Goal: Find specific page/section: Find specific page/section

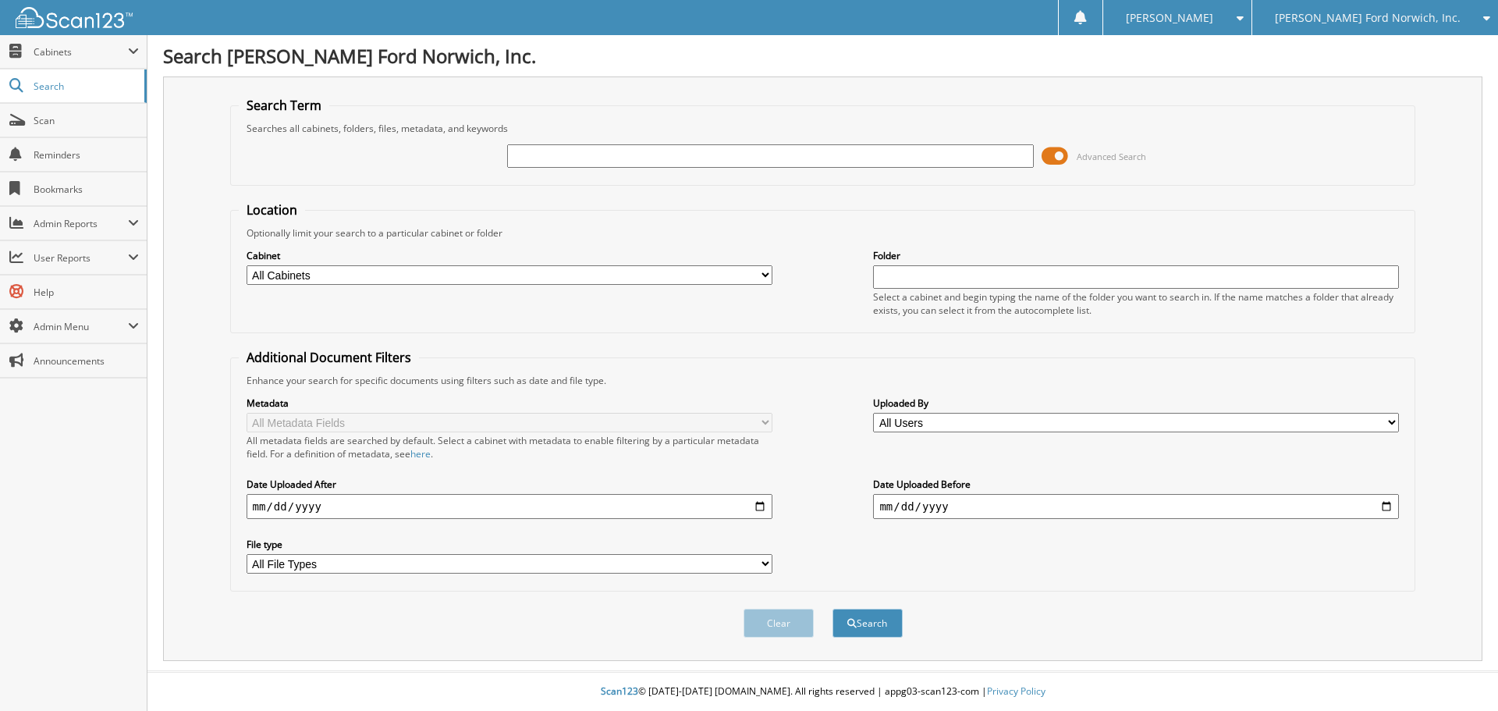
click at [524, 157] on input "text" at bounding box center [770, 155] width 526 height 23
type input "48515"
click at [833, 609] on button "Search" at bounding box center [868, 623] width 70 height 29
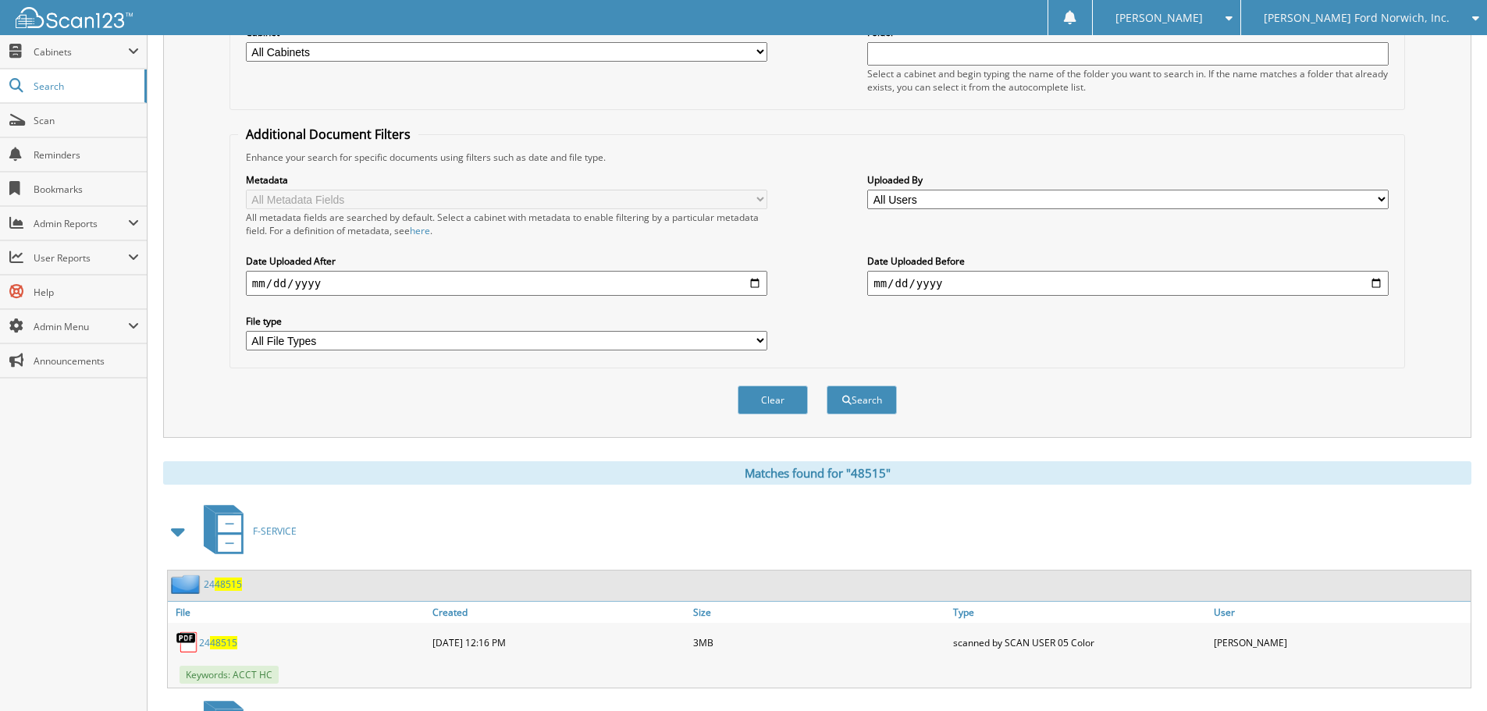
scroll to position [444, 0]
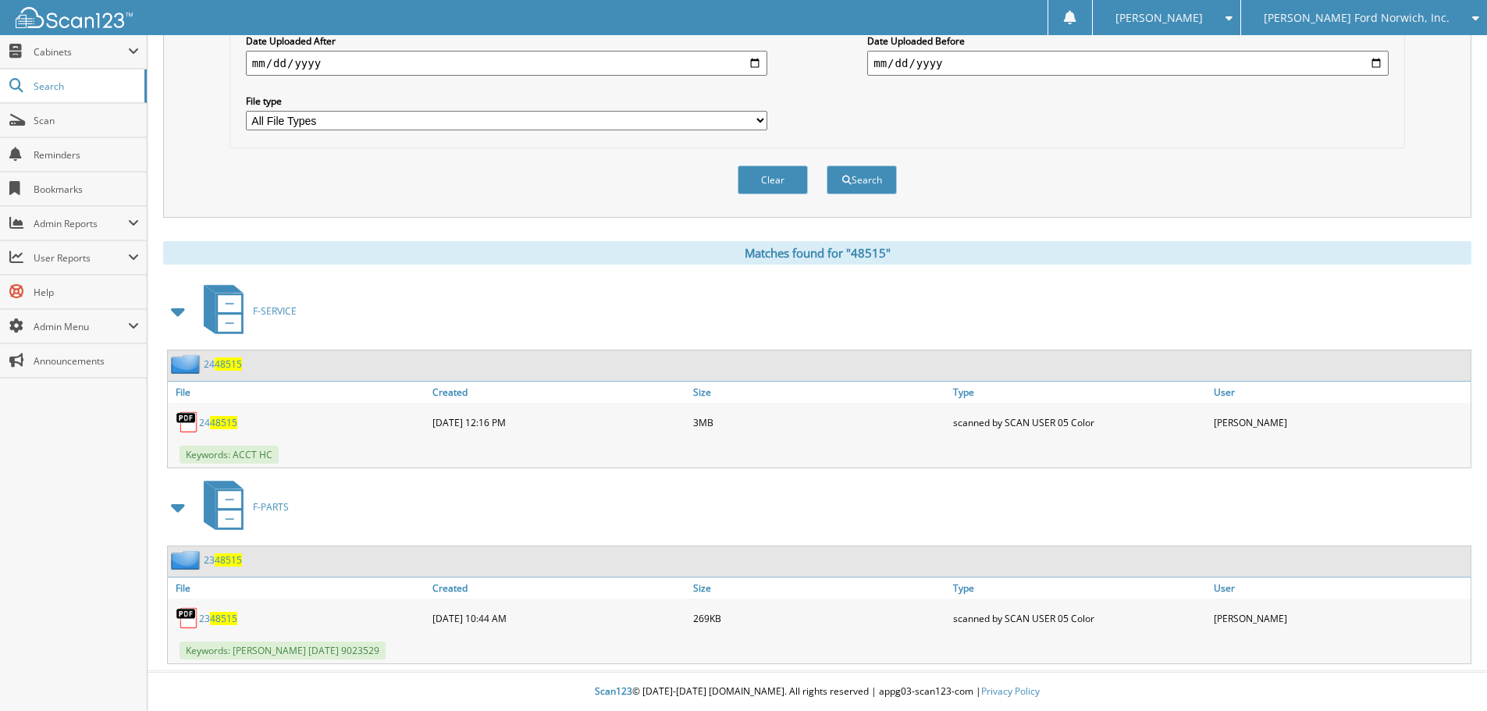
click at [218, 422] on span "48515" at bounding box center [223, 422] width 27 height 13
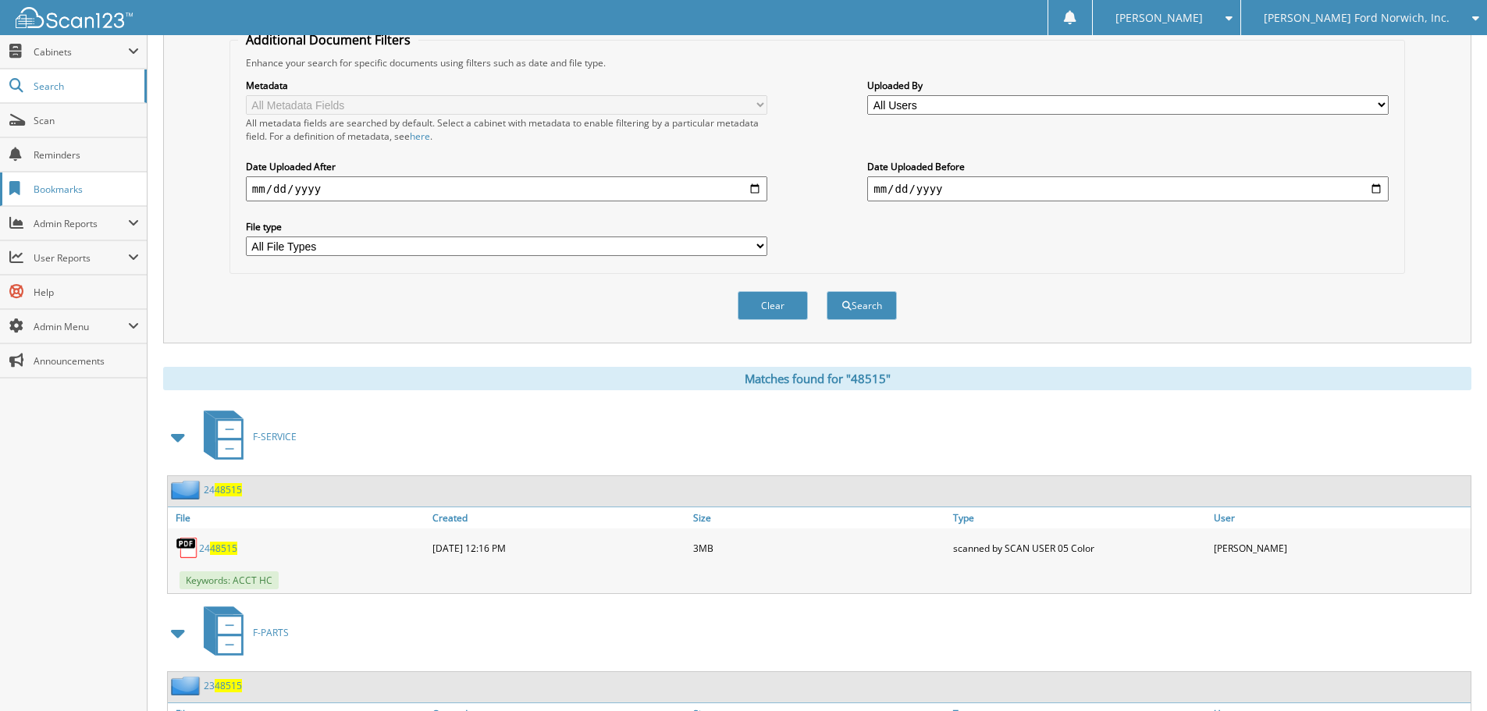
scroll to position [288, 0]
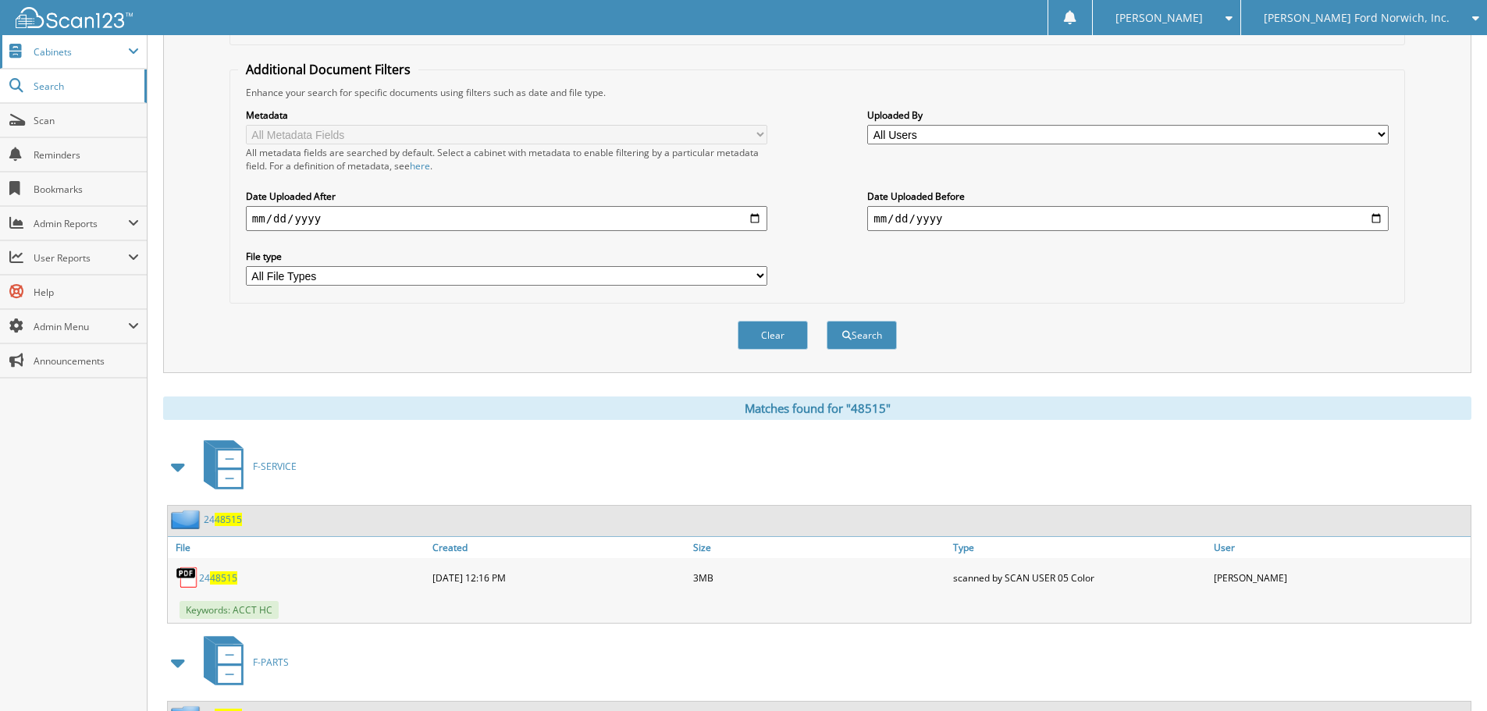
click at [57, 52] on span "Cabinets" at bounding box center [81, 51] width 94 height 13
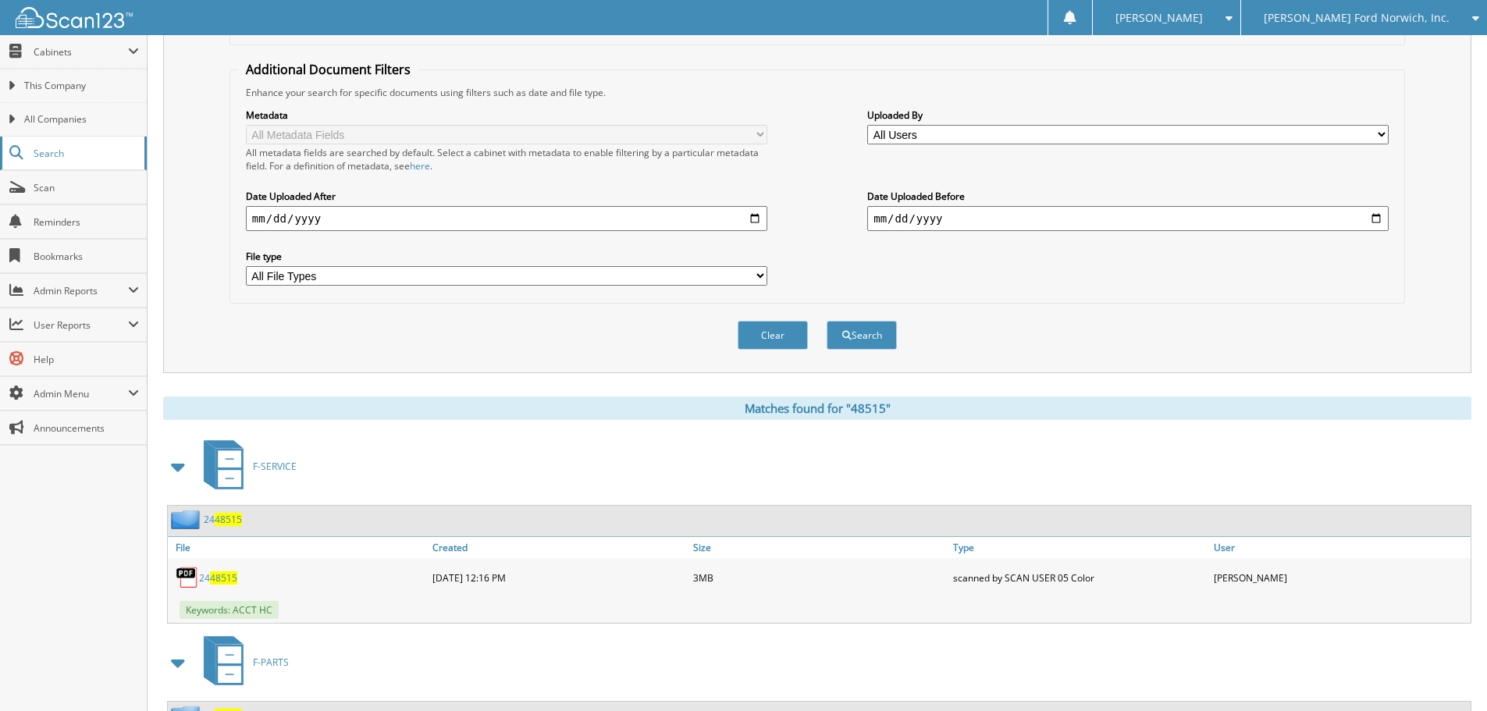
click at [46, 156] on span "Search" at bounding box center [85, 153] width 103 height 13
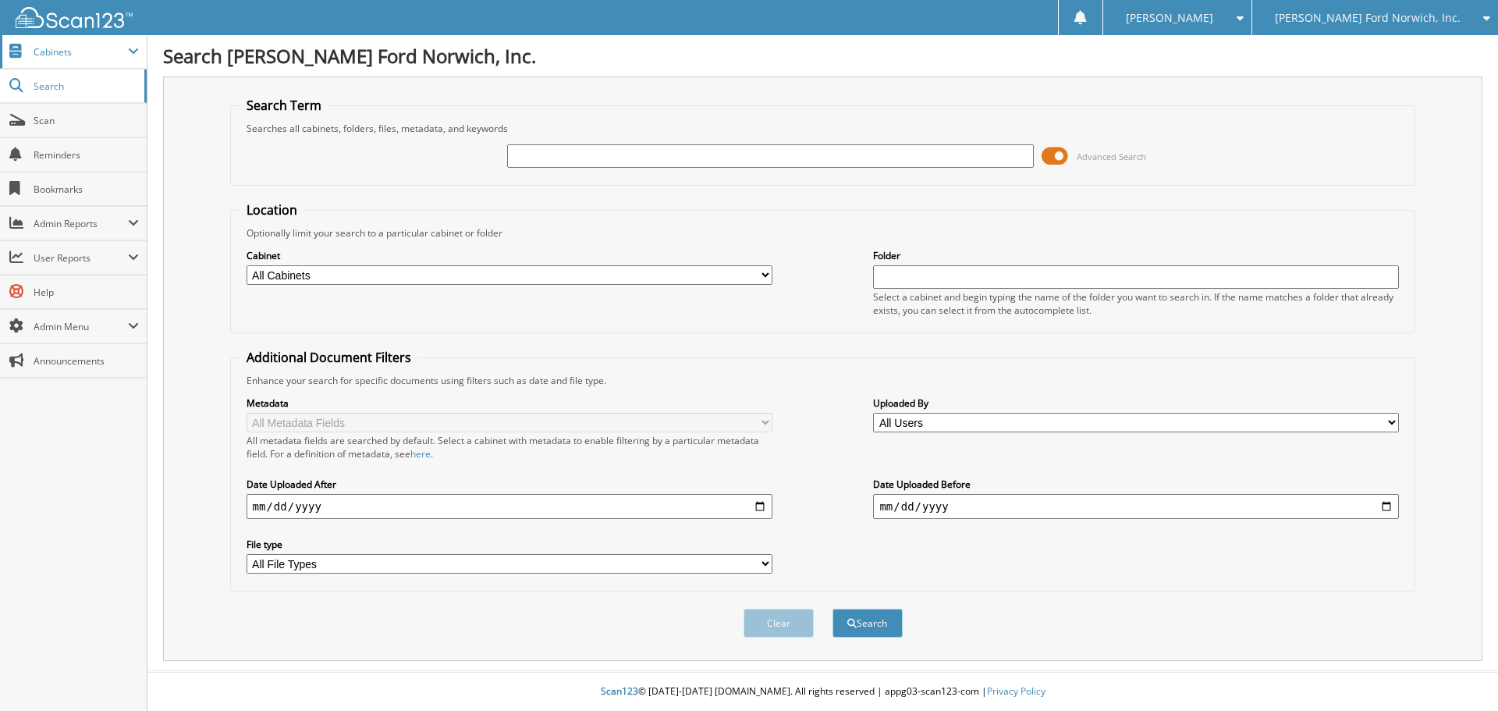
click at [42, 52] on span "Cabinets" at bounding box center [81, 51] width 94 height 13
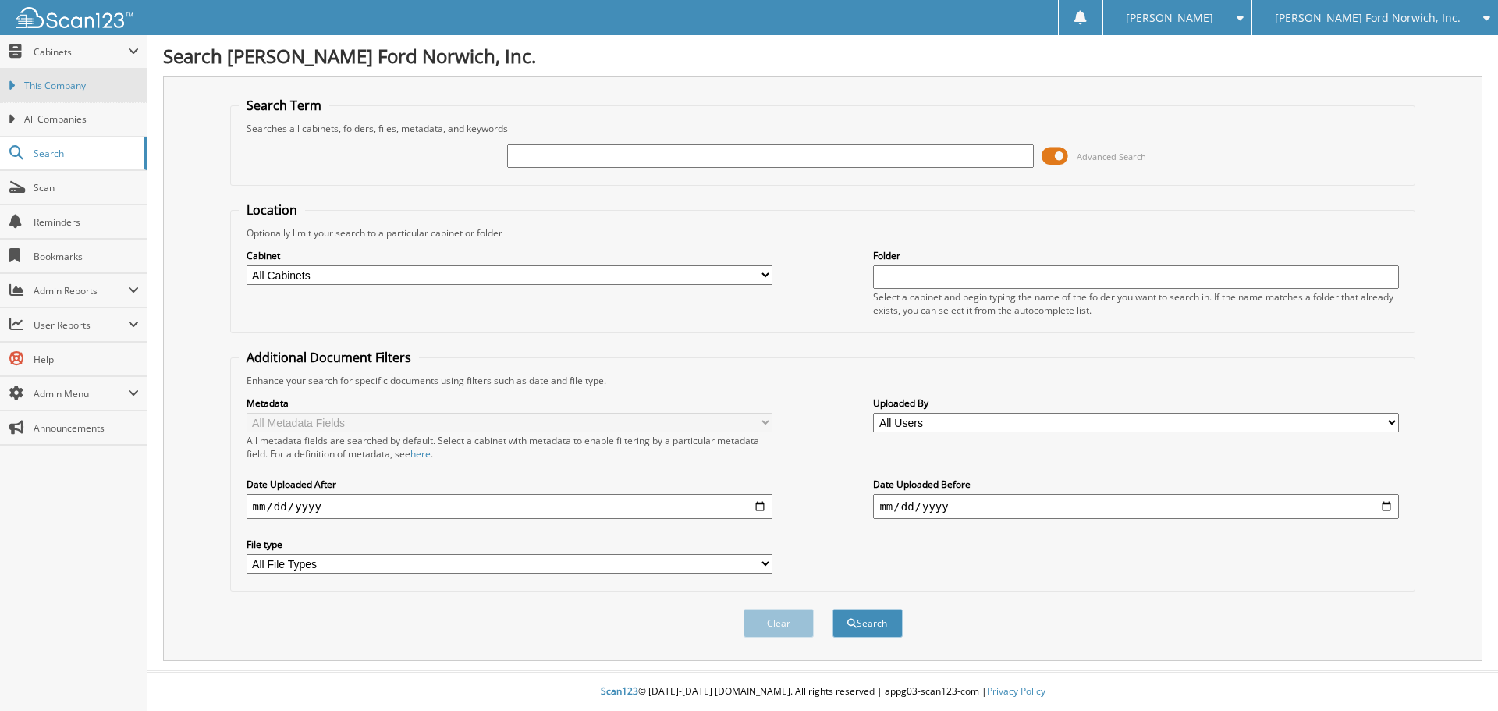
click at [38, 83] on span "This Company" at bounding box center [81, 86] width 115 height 14
